Goal: Download file/media

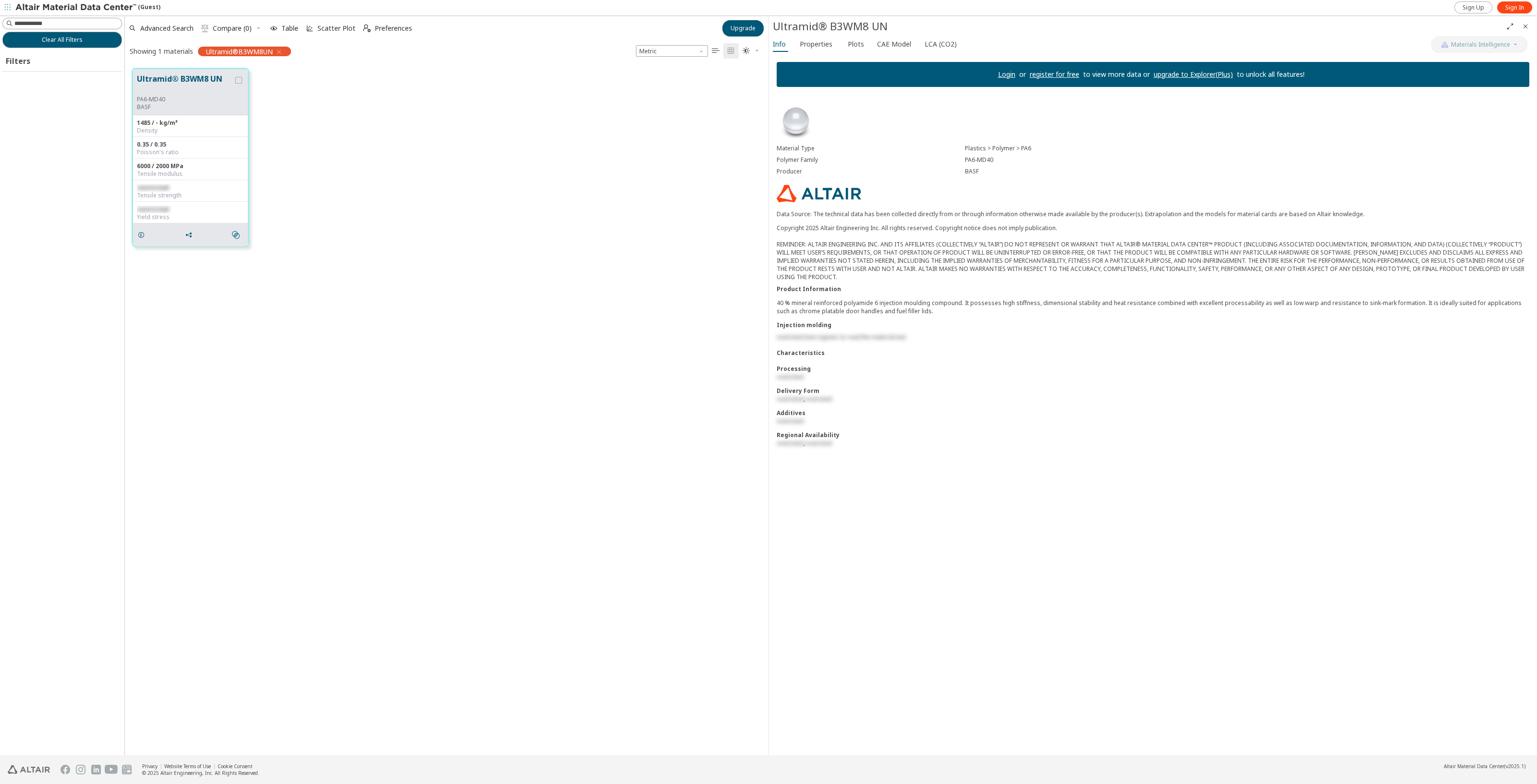
scroll to position [685, 634]
click at [79, 23] on input at bounding box center [68, 23] width 107 height 10
type input "**********"
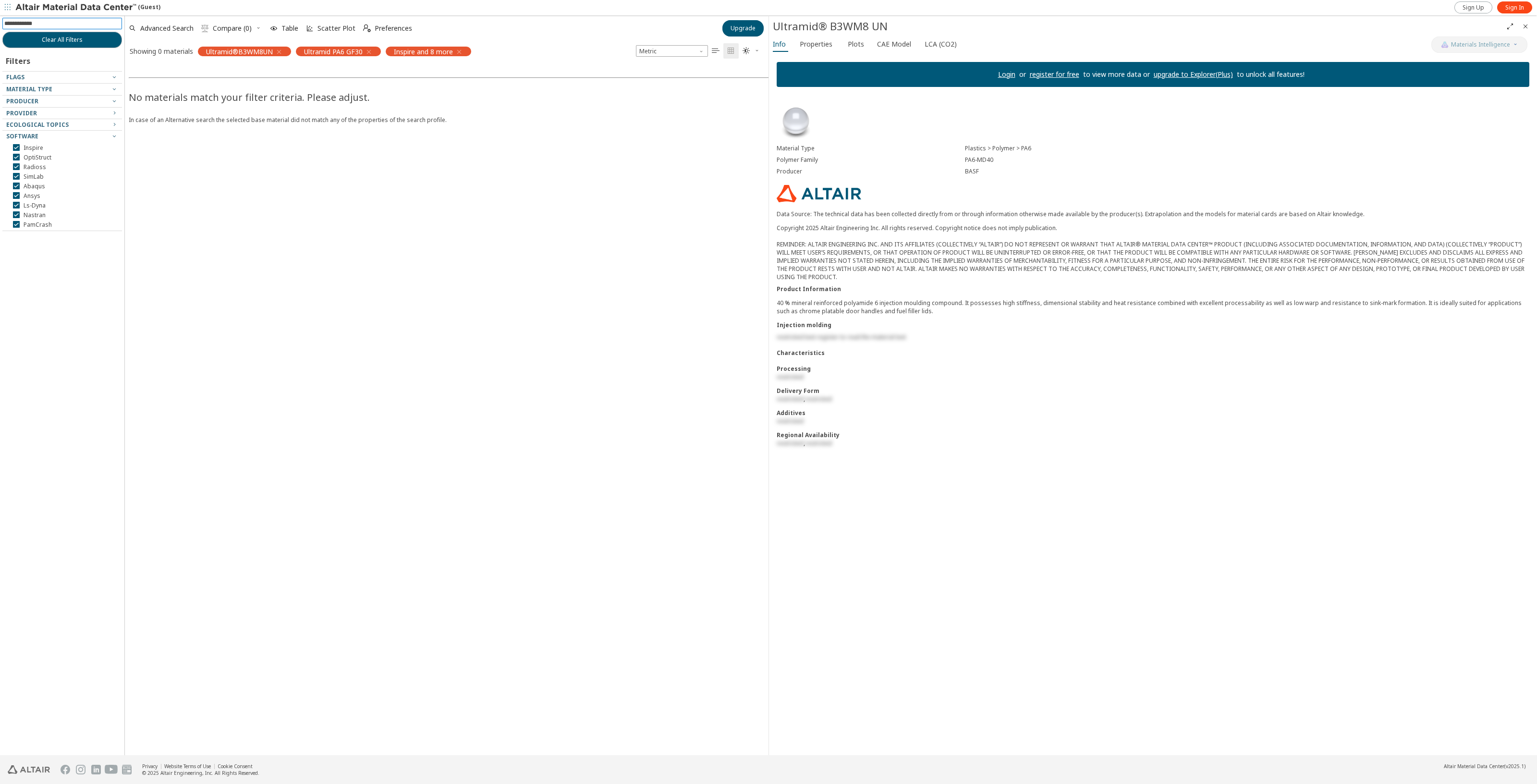
click at [280, 51] on icon "button" at bounding box center [279, 51] width 8 height 8
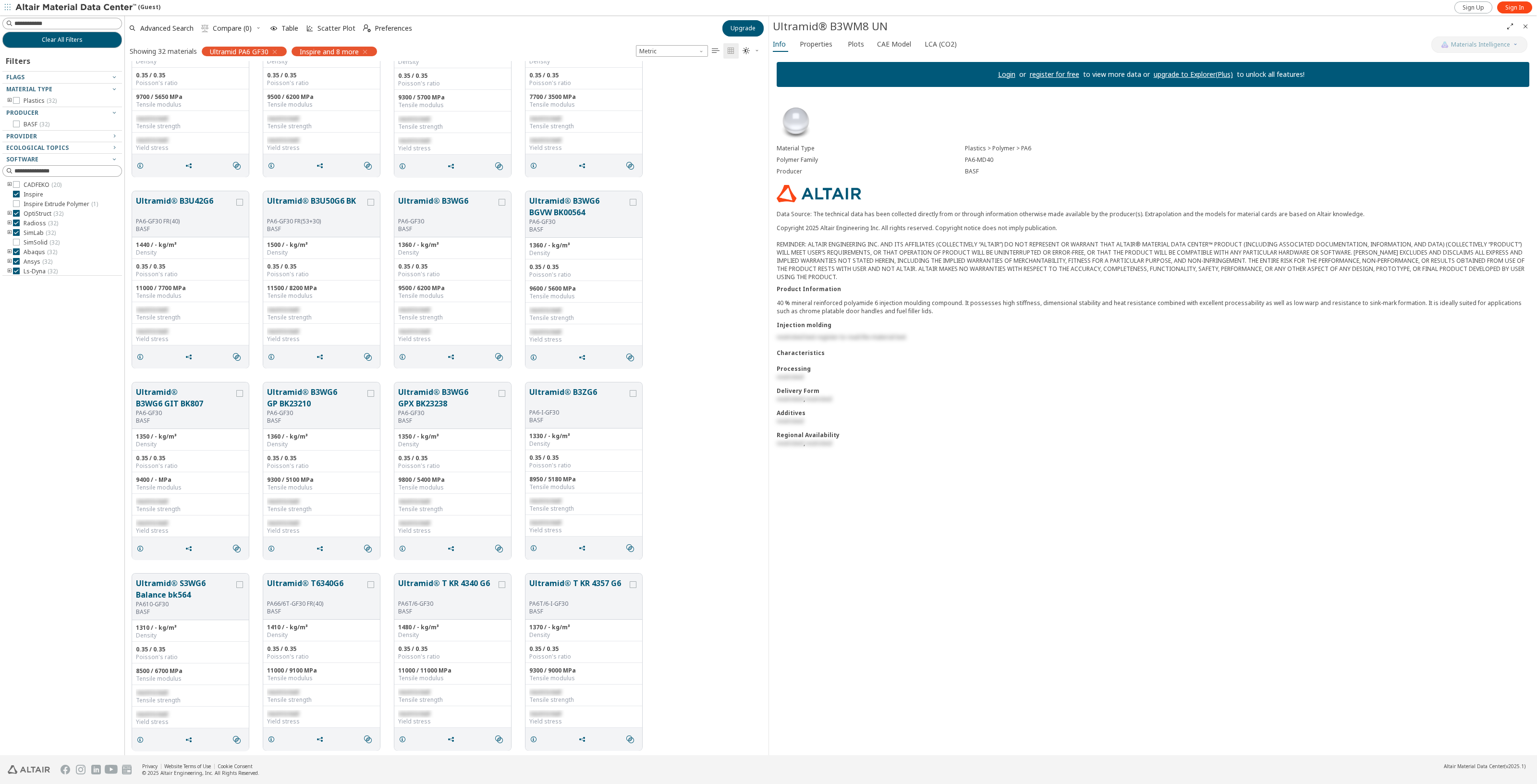
scroll to position [835, 0]
drag, startPoint x: 1517, startPoint y: 7, endPoint x: 1260, endPoint y: 104, distance: 274.7
click at [1517, 7] on span "Sign In" at bounding box center [1514, 7] width 18 height 8
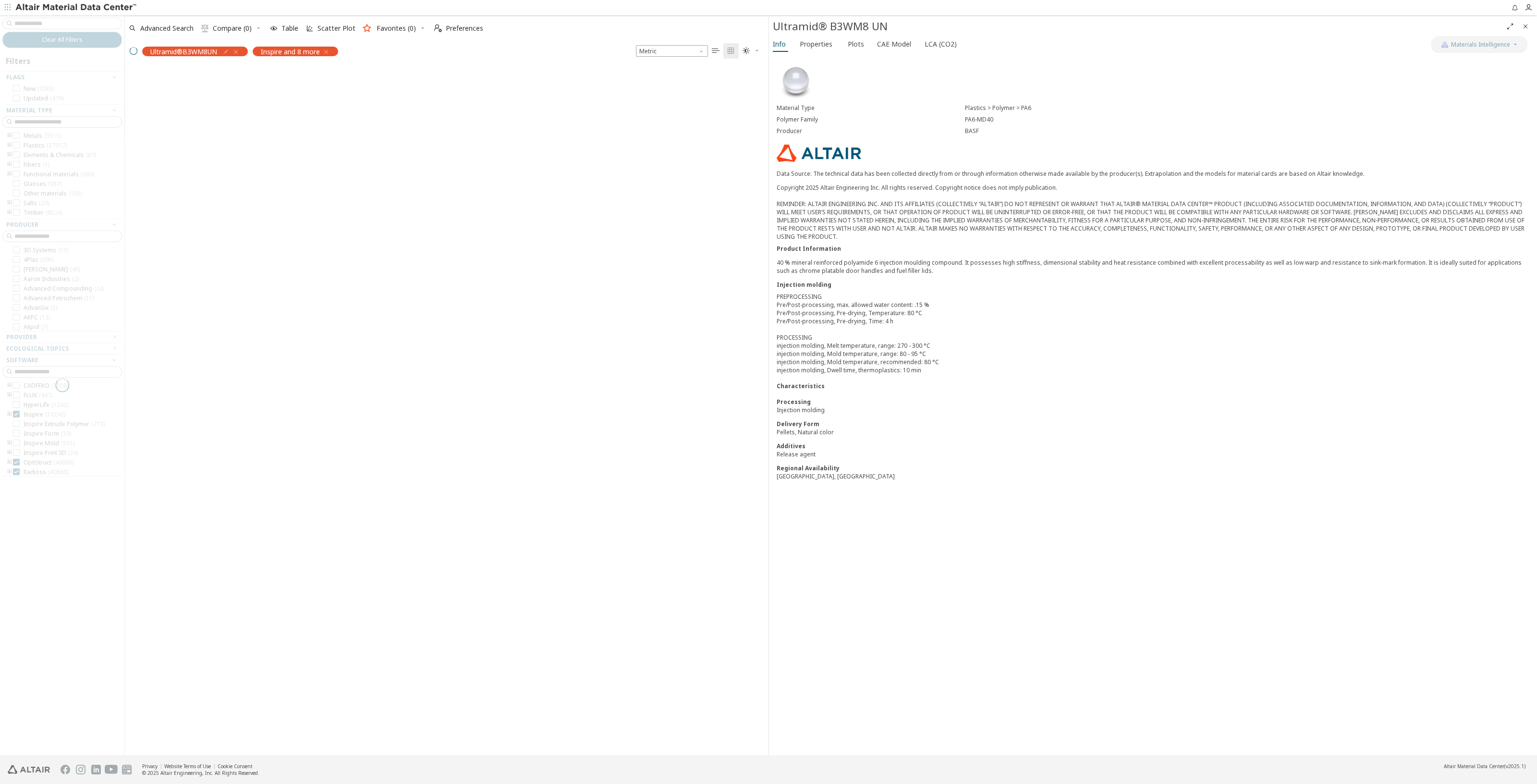
scroll to position [685, 634]
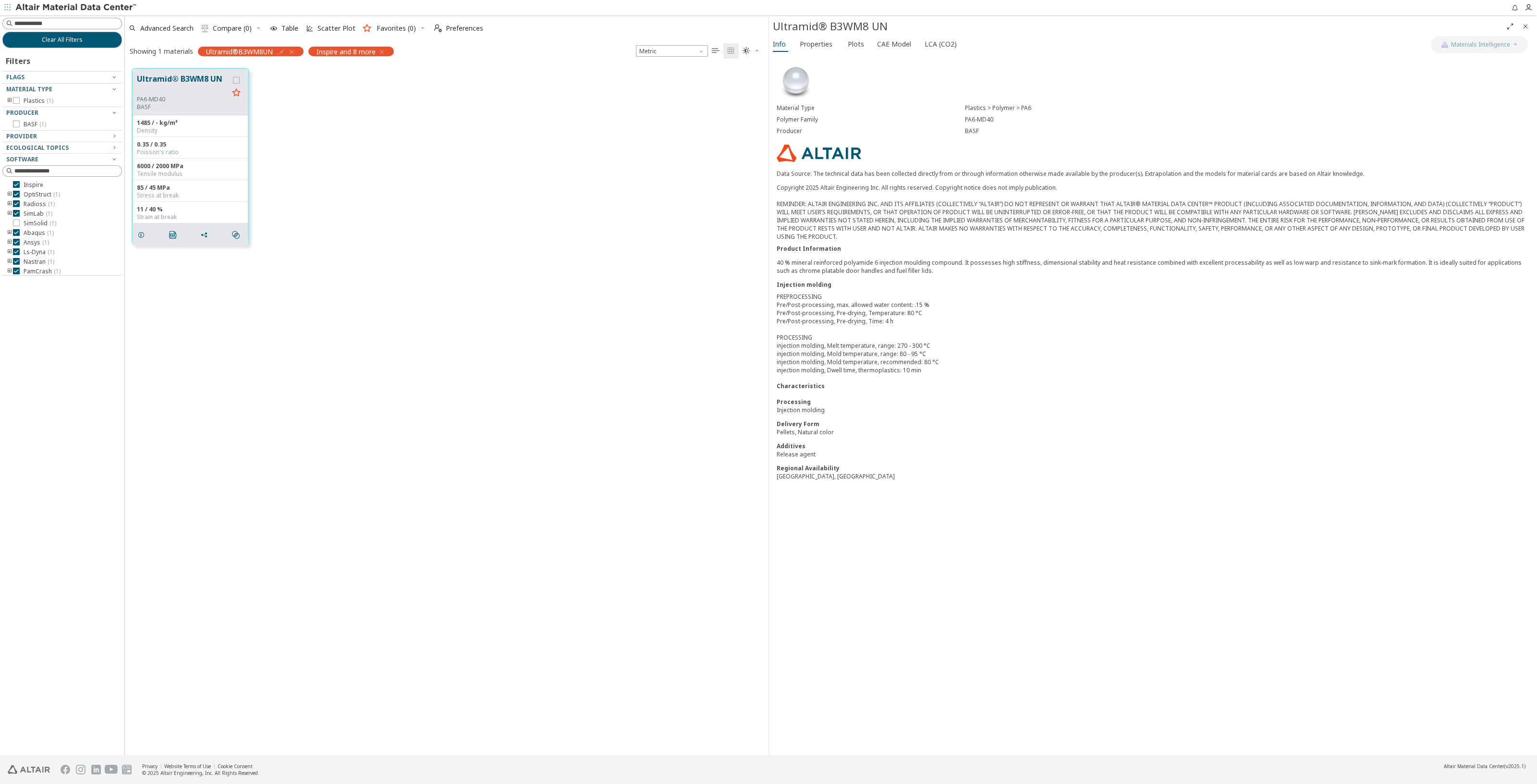
click at [294, 53] on icon "button" at bounding box center [291, 51] width 8 height 8
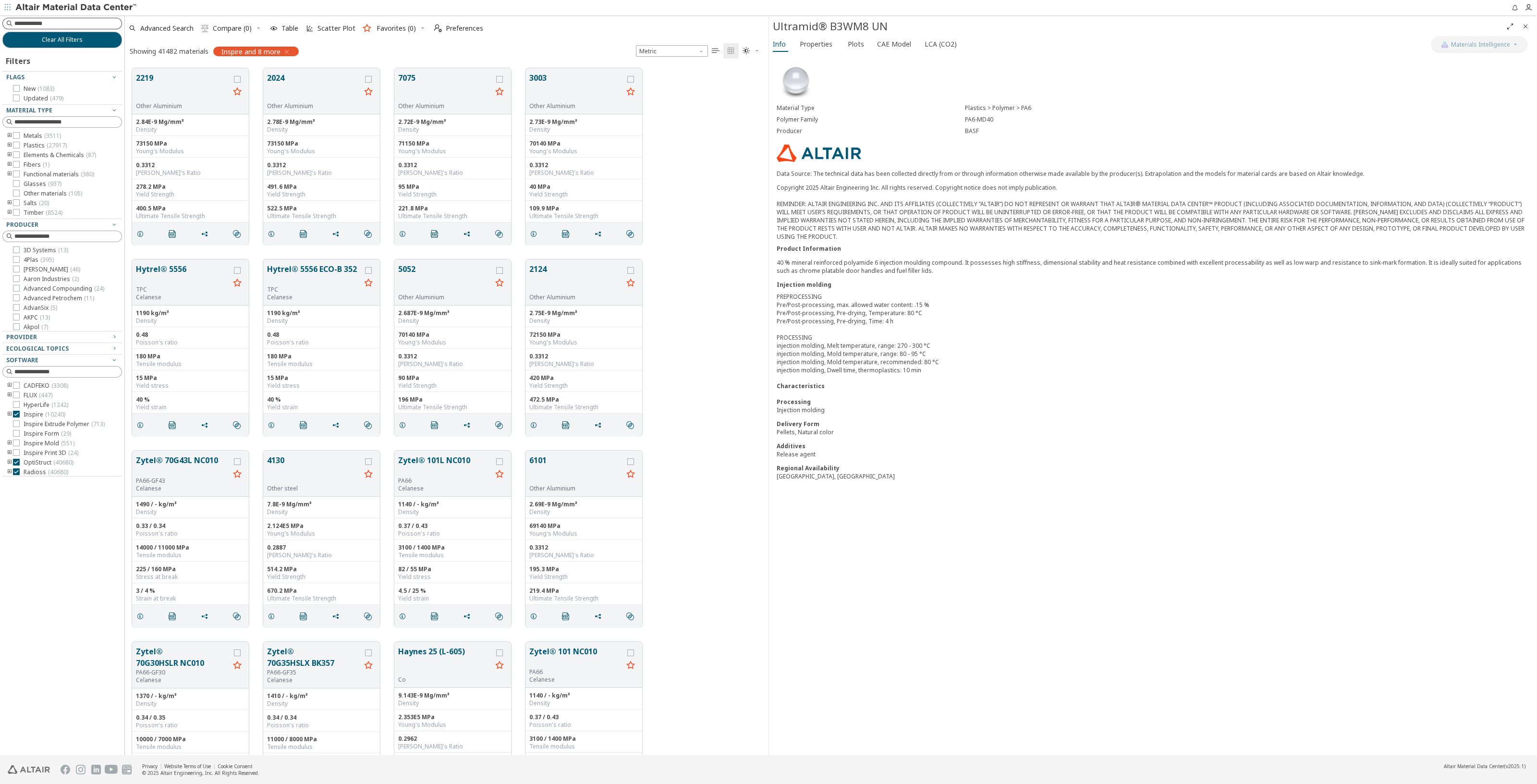
click at [43, 26] on input at bounding box center [68, 23] width 107 height 10
type input "**********"
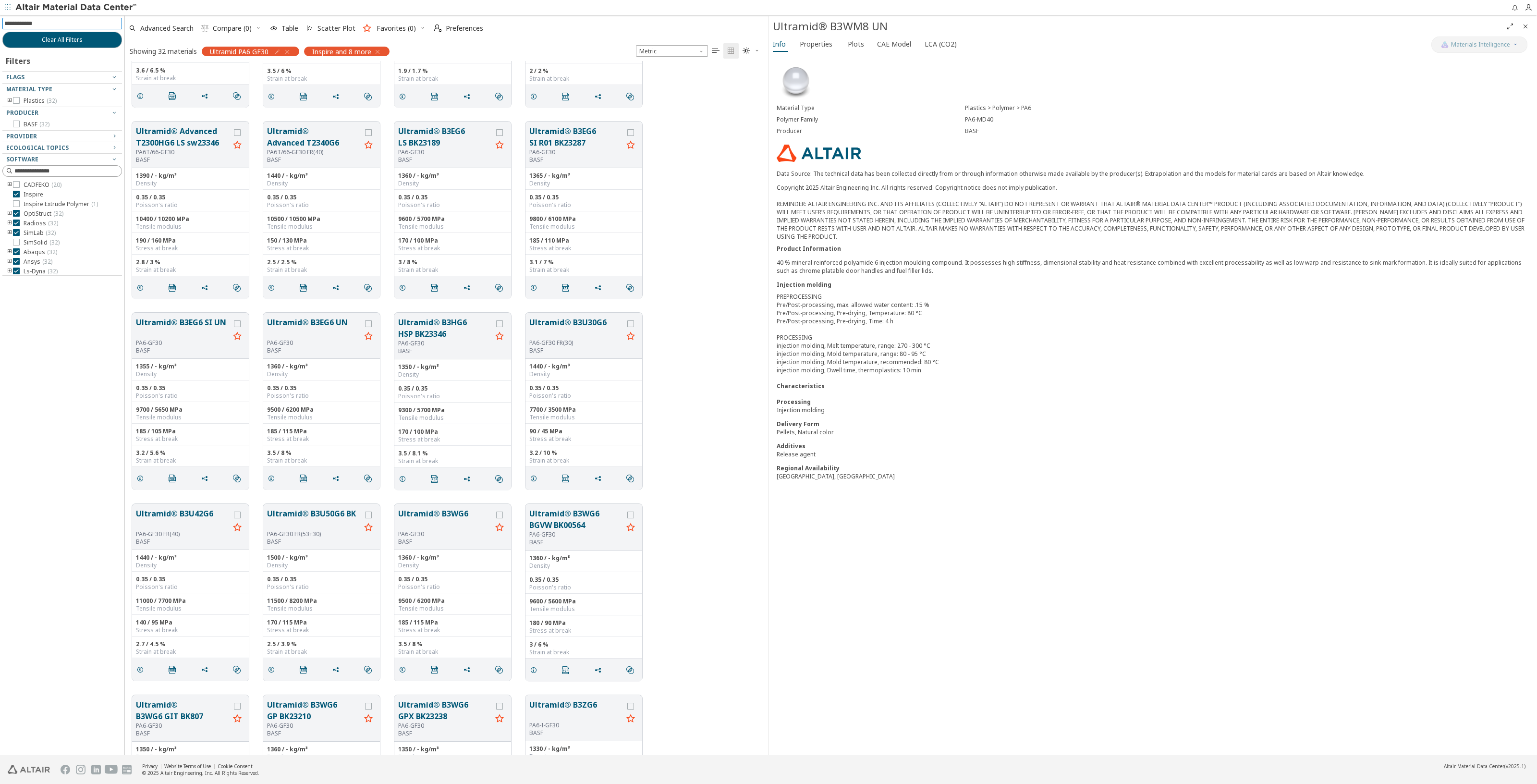
scroll to position [541, 0]
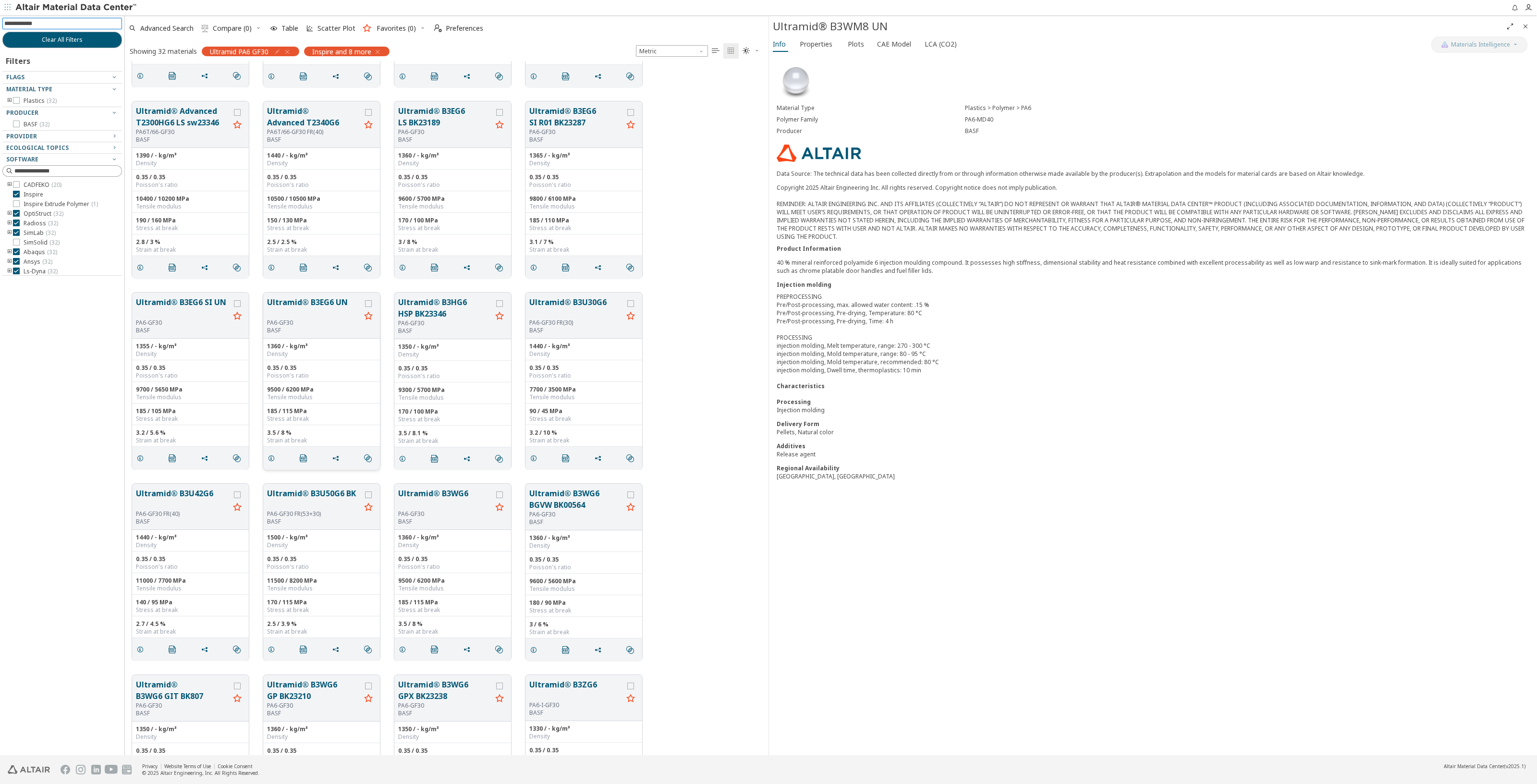
click at [307, 304] on button "Ultramid® B3EG6 UN" at bounding box center [314, 308] width 94 height 23
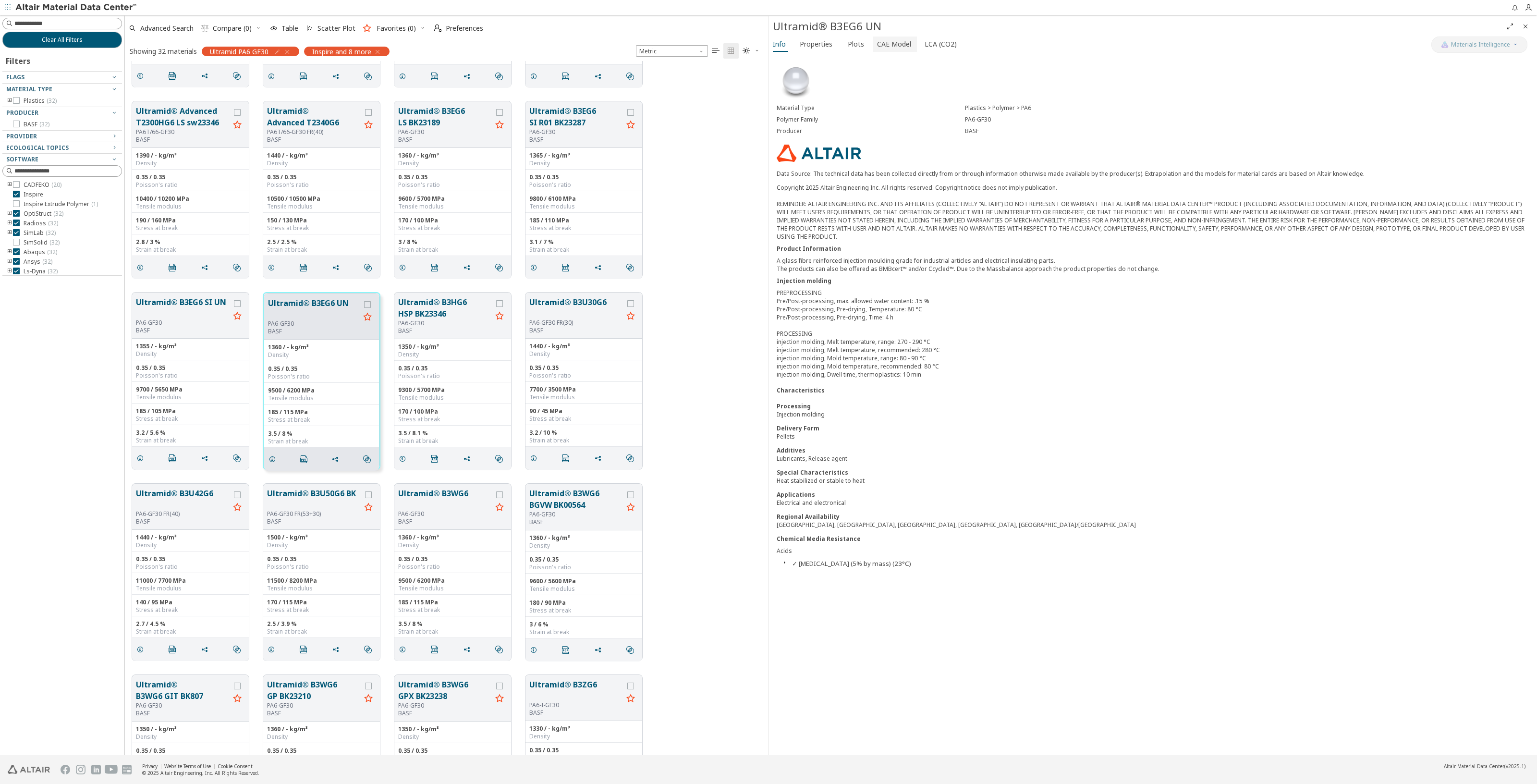
click at [894, 46] on span "CAE Model" at bounding box center [894, 44] width 34 height 16
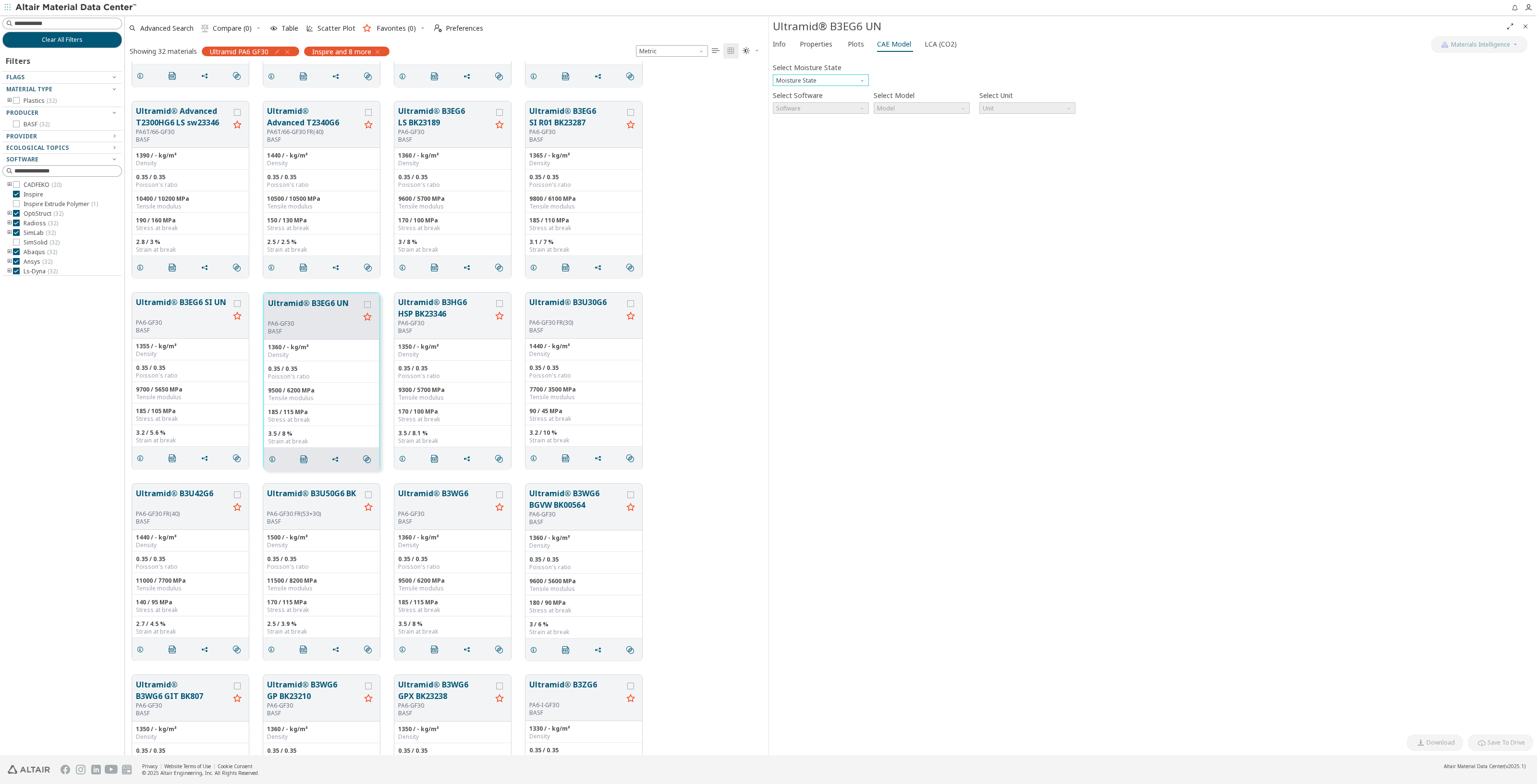
click at [863, 79] on span "Moisture State" at bounding box center [863, 78] width 8 height 8
click at [807, 92] on span "Dry" at bounding box center [821, 92] width 88 height 7
click at [838, 110] on span "Software" at bounding box center [820, 107] width 96 height 11
click at [807, 164] on span "SimSolid" at bounding box center [821, 166] width 88 height 7
click at [912, 106] on span "Model" at bounding box center [921, 107] width 96 height 11
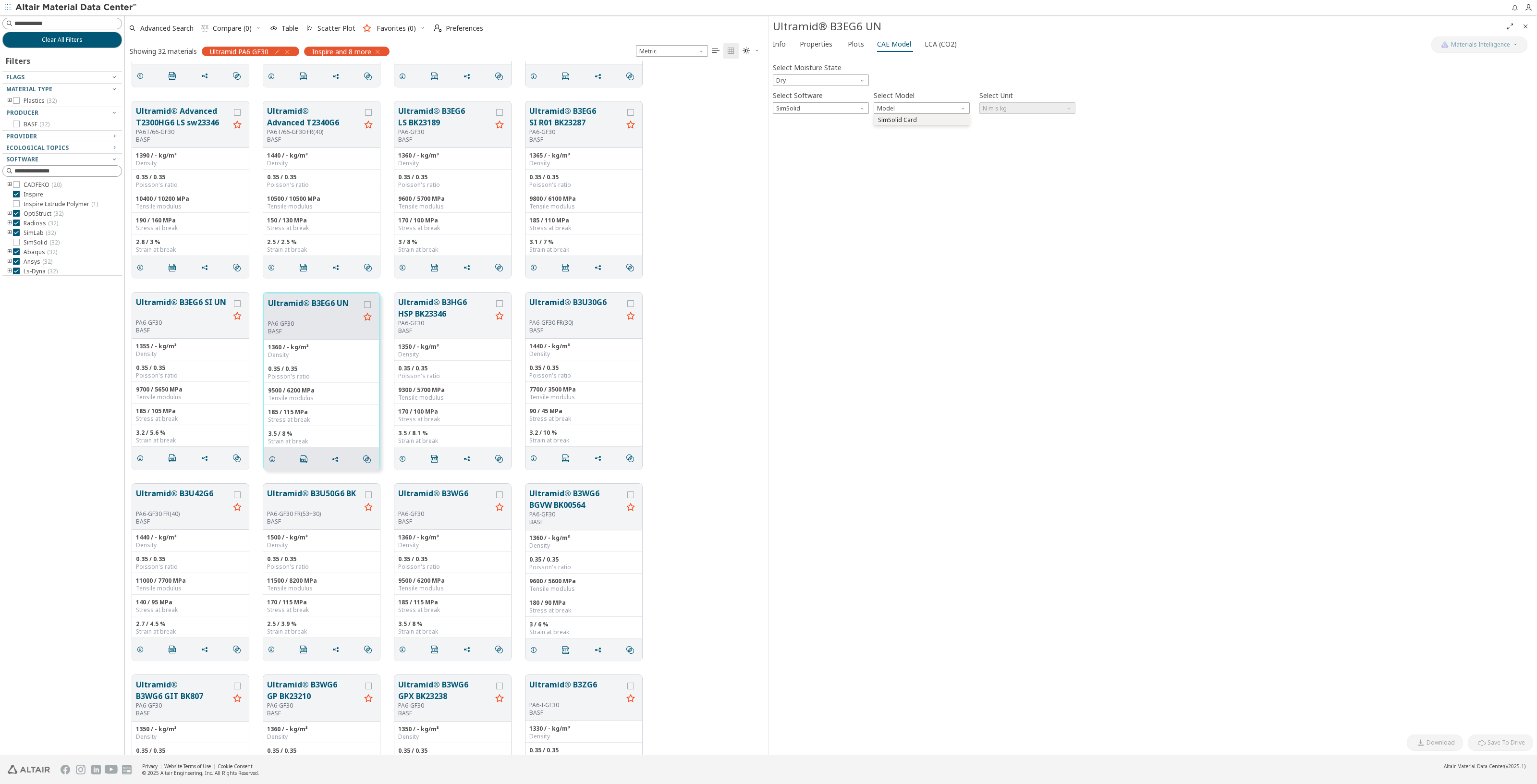
click at [916, 119] on span "SimSolid Card" at bounding box center [922, 120] width 88 height 7
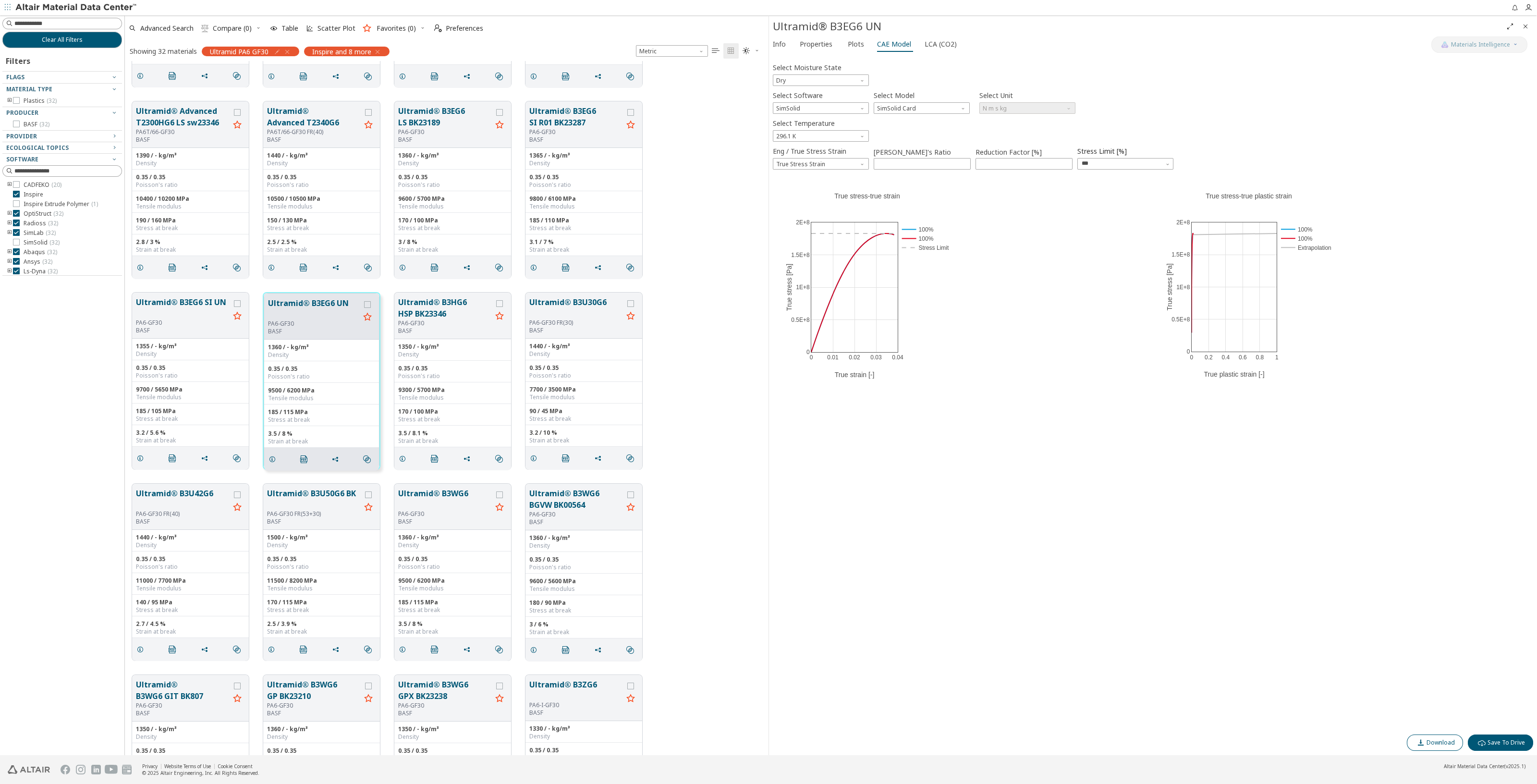
click at [1437, 744] on span "Download" at bounding box center [1440, 742] width 28 height 8
click at [820, 43] on span "Properties" at bounding box center [816, 44] width 33 height 16
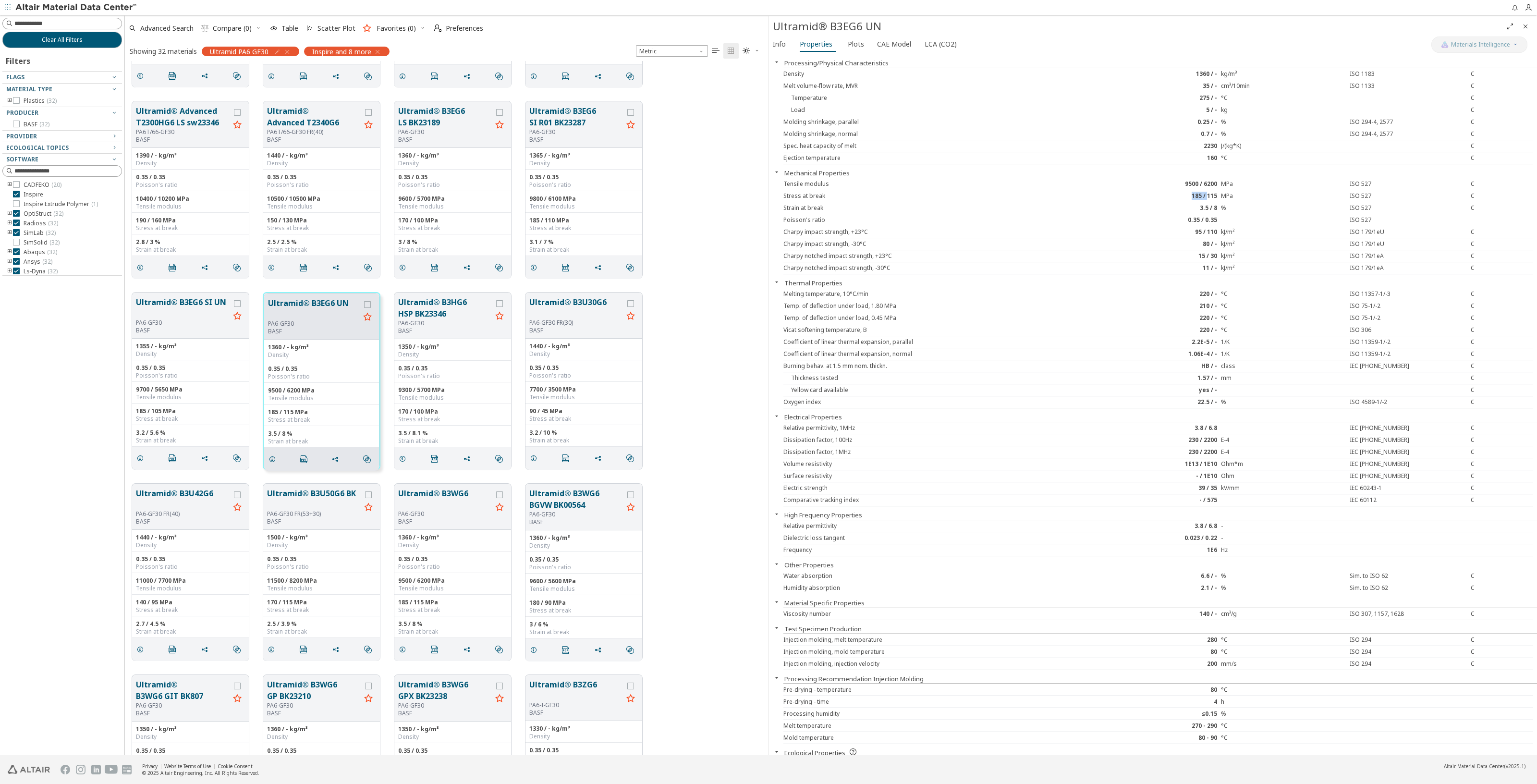
drag, startPoint x: 1186, startPoint y: 197, endPoint x: 1213, endPoint y: 200, distance: 27.2
click at [1203, 196] on div "185 / 115" at bounding box center [1158, 196] width 125 height 8
drag, startPoint x: 1163, startPoint y: 221, endPoint x: 1171, endPoint y: 203, distance: 19.7
click at [1162, 216] on div "0.35 / 0.35" at bounding box center [1158, 220] width 125 height 8
drag, startPoint x: 1177, startPoint y: 184, endPoint x: 1177, endPoint y: 202, distance: 18.0
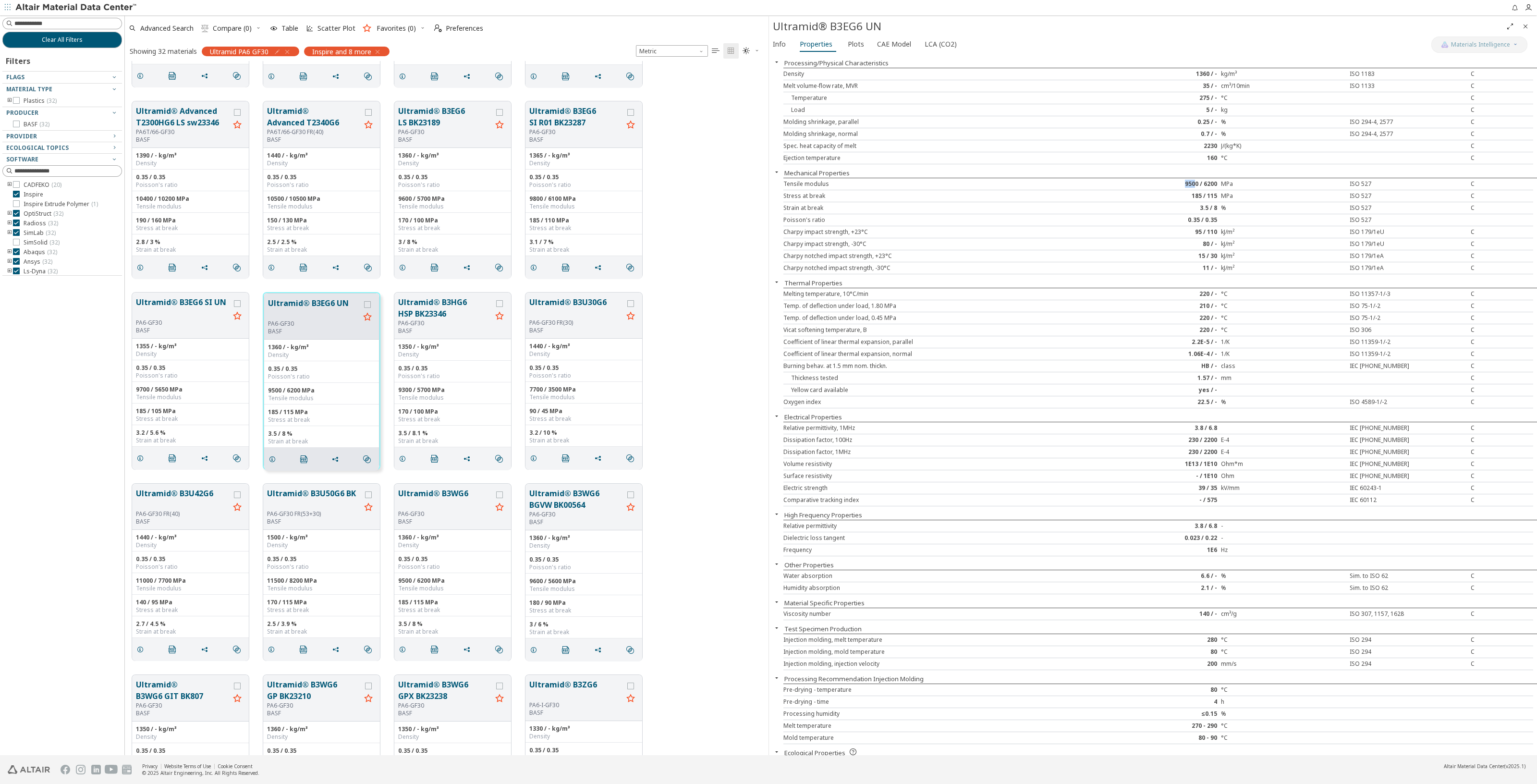
click at [1187, 186] on div "9500 / 6200" at bounding box center [1158, 184] width 125 height 8
click at [1177, 202] on div "Strain at break 3.5 / 8 % ISO 527 C" at bounding box center [1158, 208] width 750 height 12
click at [783, 42] on span "Info" at bounding box center [779, 44] width 13 height 16
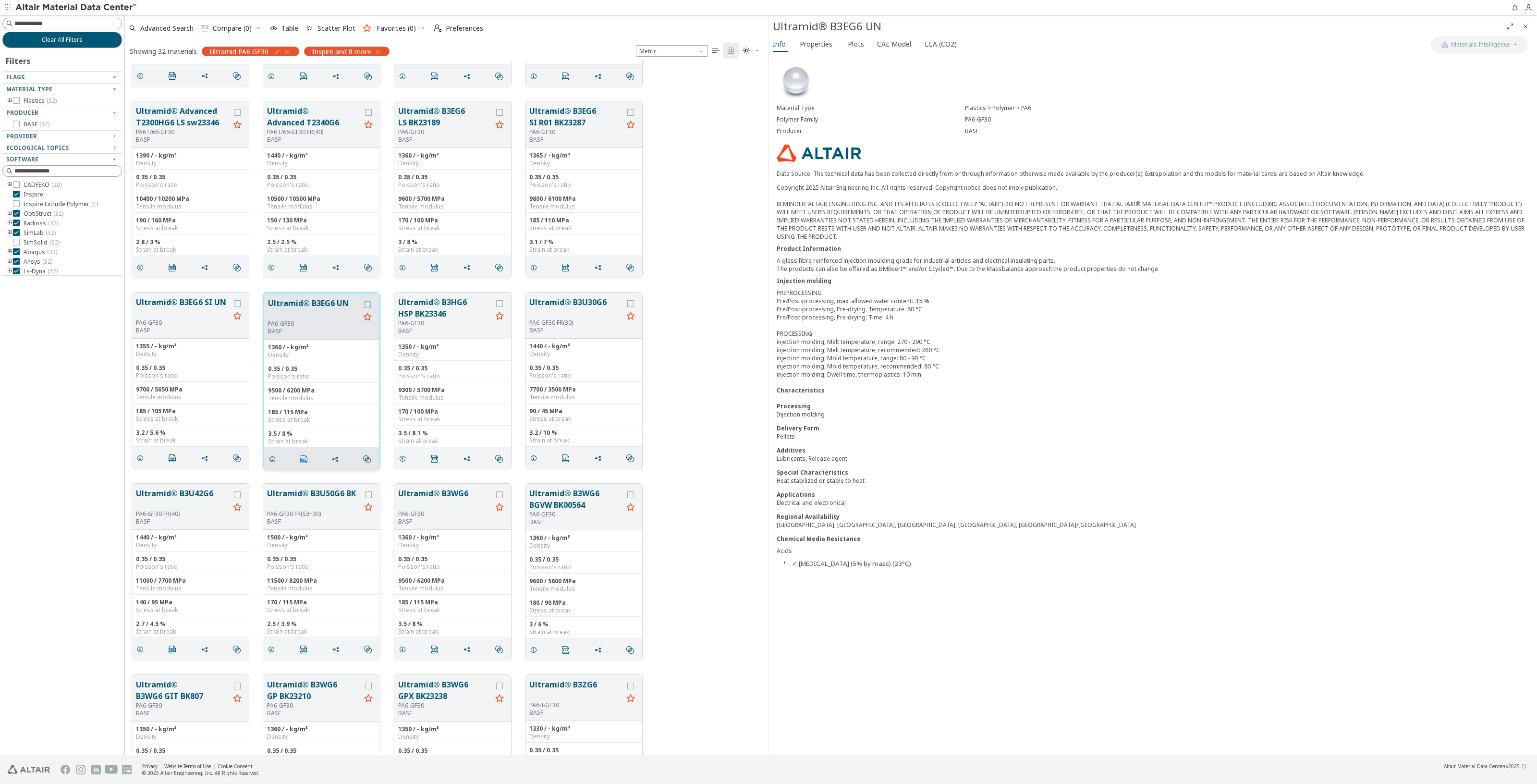
click at [305, 462] on icon "" at bounding box center [304, 459] width 8 height 8
